Goal: Task Accomplishment & Management: Manage account settings

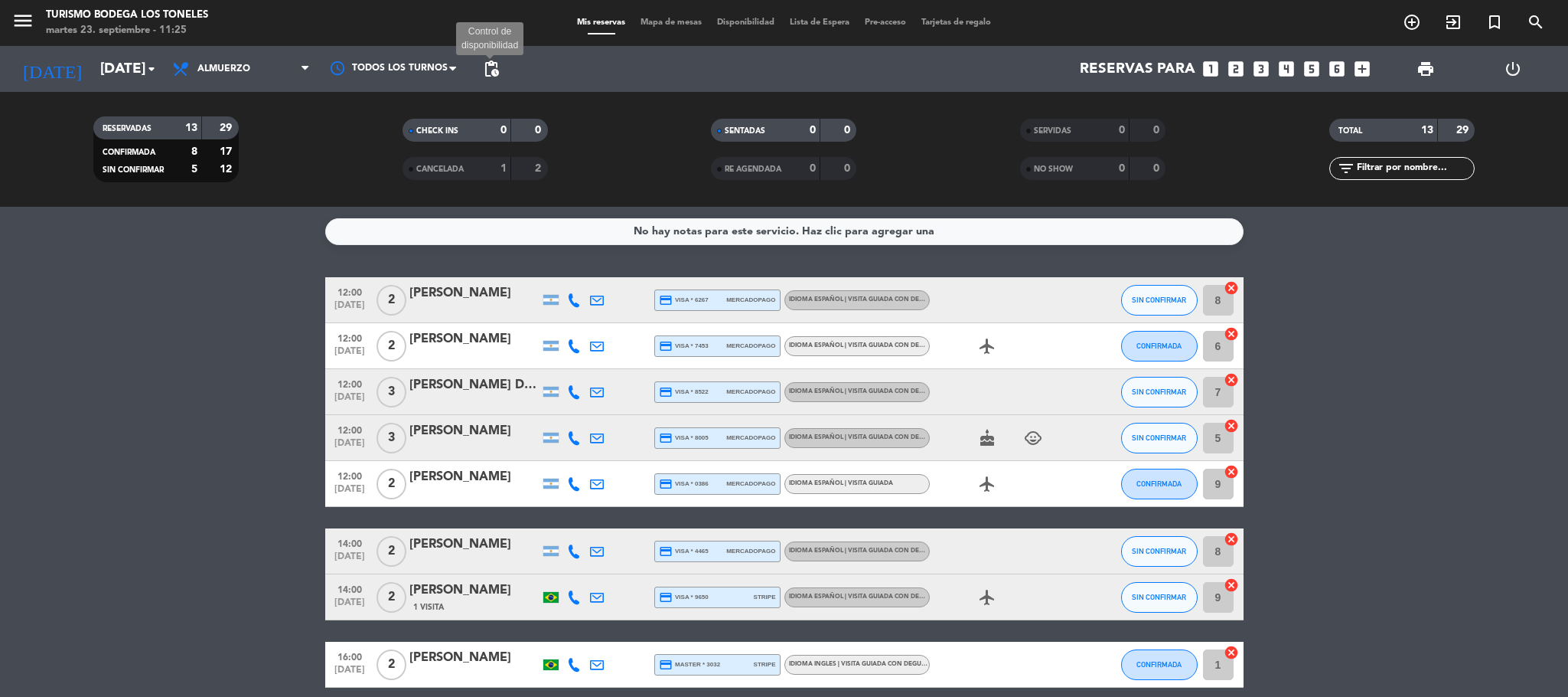
click at [489, 69] on span "pending_actions" at bounding box center [490, 68] width 18 height 18
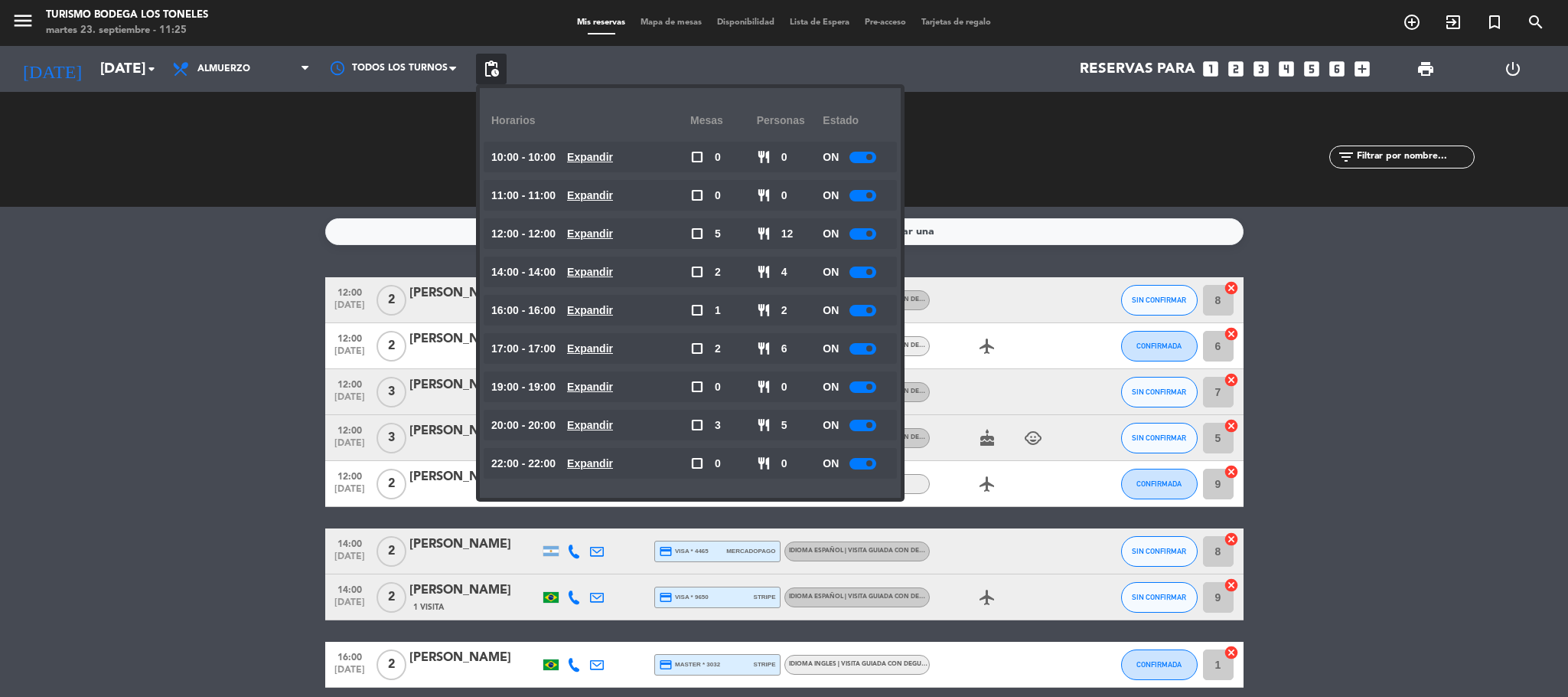
click at [489, 69] on span "pending_actions" at bounding box center [490, 68] width 18 height 18
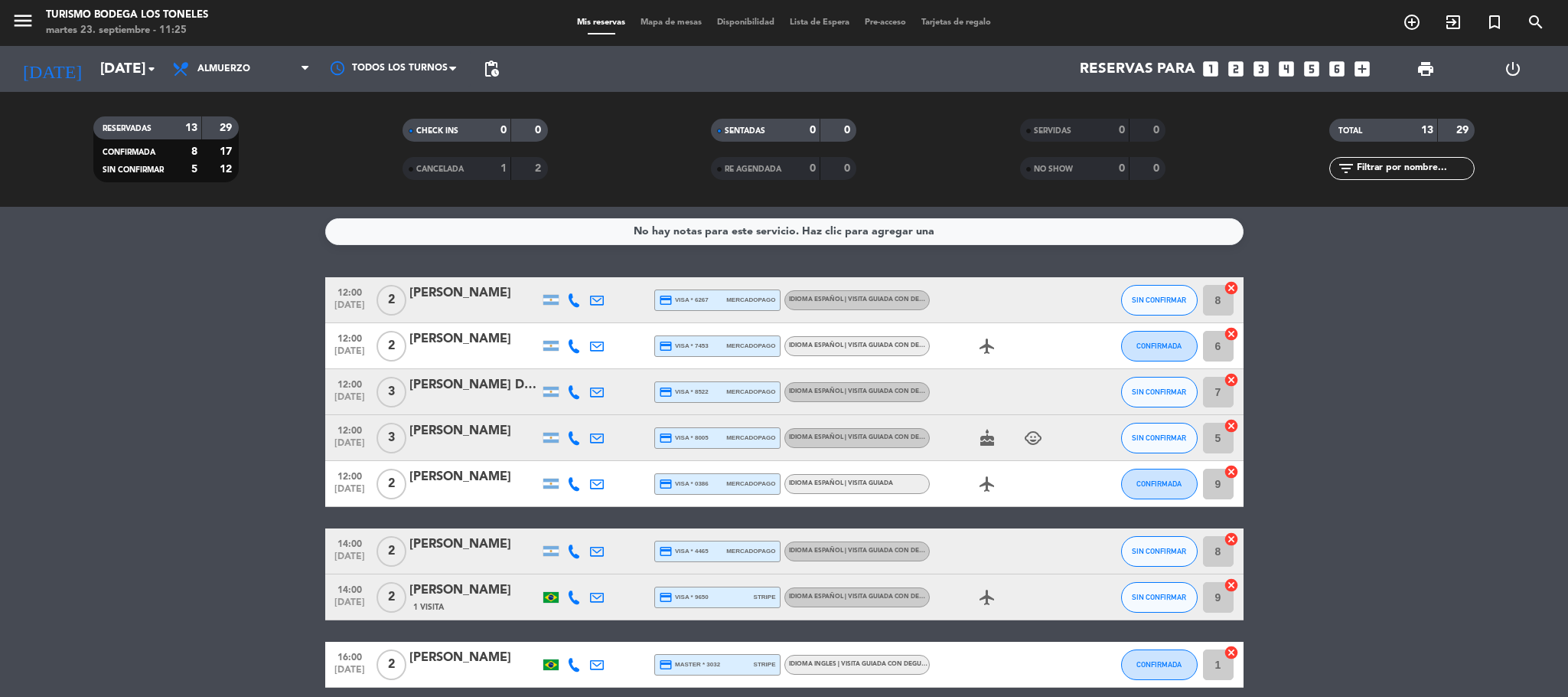
click at [287, 265] on div "No hay notas para este servicio. Haz clic para agregar una 12:00 [DATE] 2 [PERS…" at bounding box center [784, 451] width 1568 height 490
click at [501, 67] on span "pending_actions Control de disponibilidad" at bounding box center [491, 68] width 30 height 30
click at [492, 60] on span "pending_actions" at bounding box center [490, 68] width 18 height 18
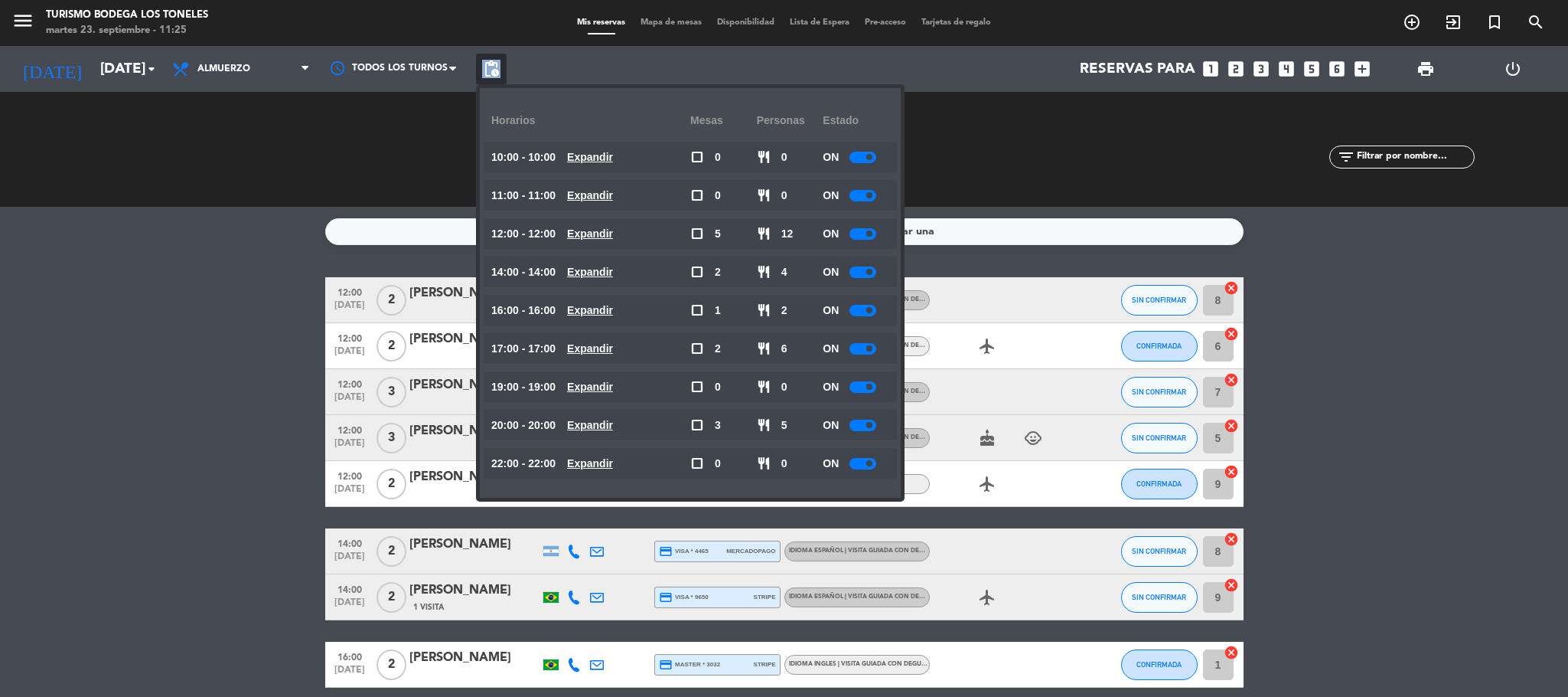
type textarea "pending_actions"
click at [492, 60] on span "pending_actions" at bounding box center [490, 68] width 18 height 18
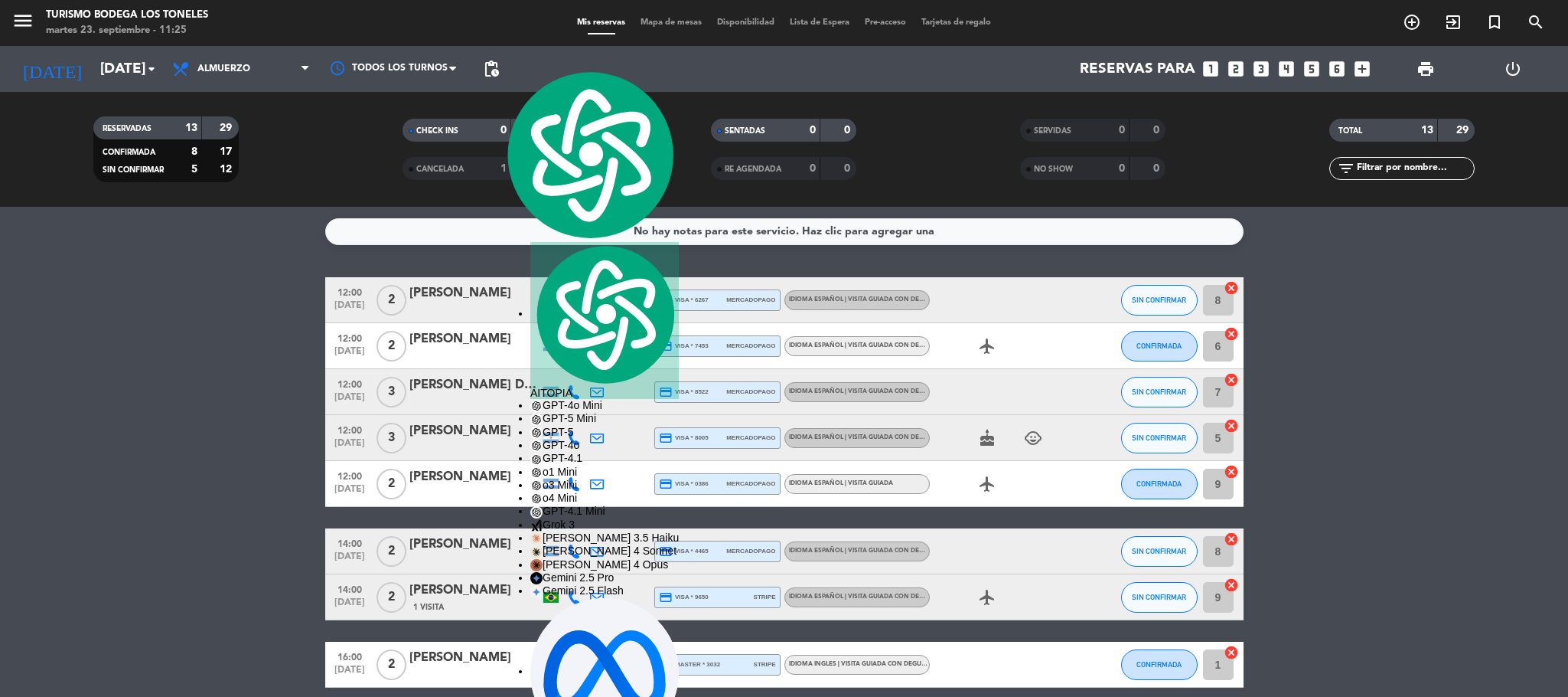
click at [177, 490] on bookings-row "12:00 [DATE] 2 [PERSON_NAME] credit_card visa * 6267 mercadopago Idioma Español…" at bounding box center [784, 618] width 1568 height 683
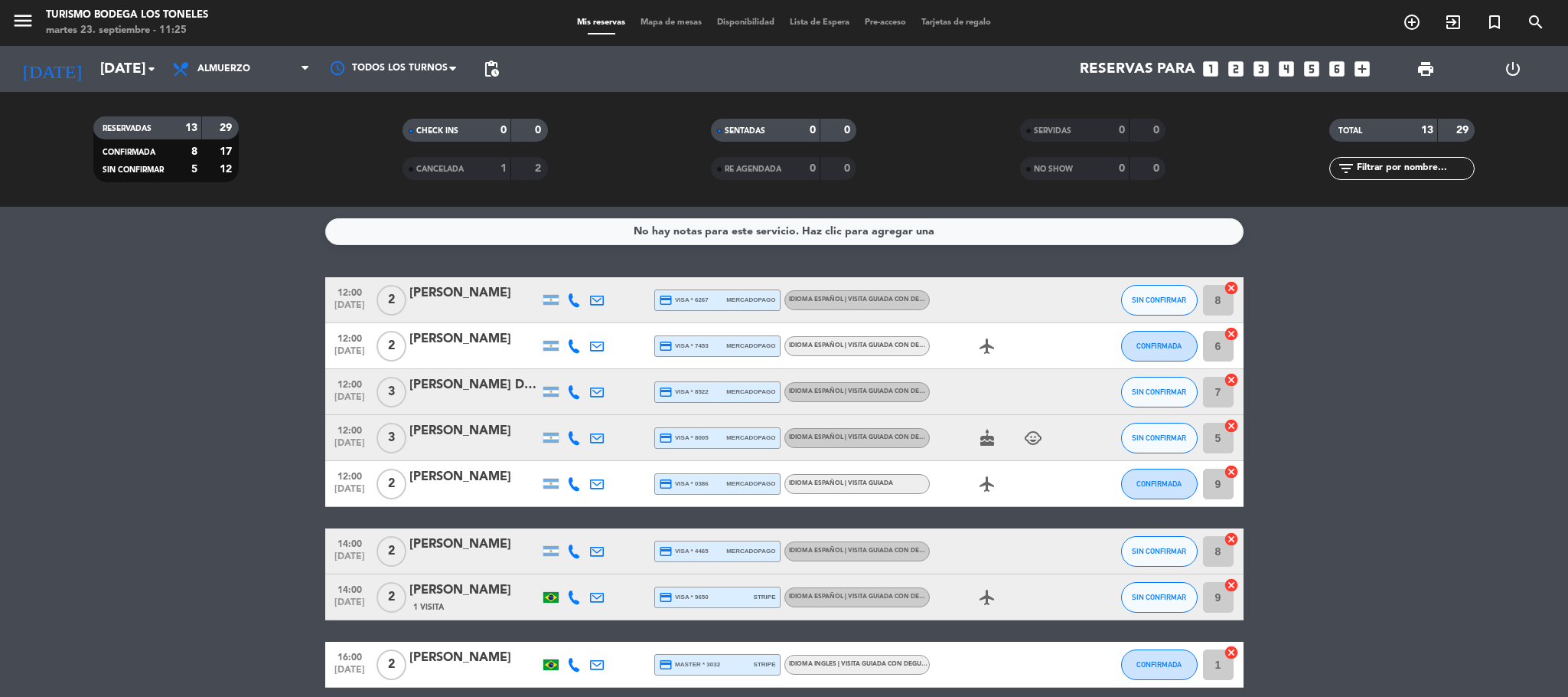
click at [89, 211] on div "No hay notas para este servicio. Haz clic para agregar una 12:00 [DATE] 2 [PERS…" at bounding box center [784, 451] width 1568 height 490
